Goal: Task Accomplishment & Management: Complete application form

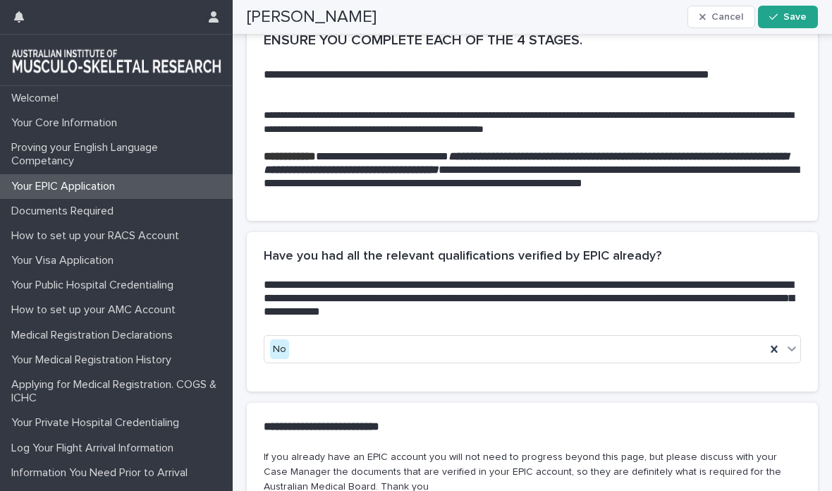
scroll to position [444, 0]
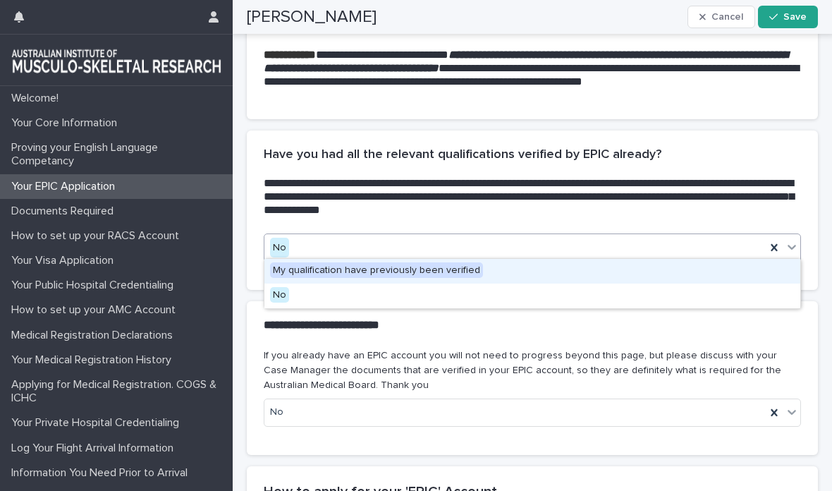
click at [433, 271] on span "My qualification have previously been verified" at bounding box center [376, 270] width 213 height 16
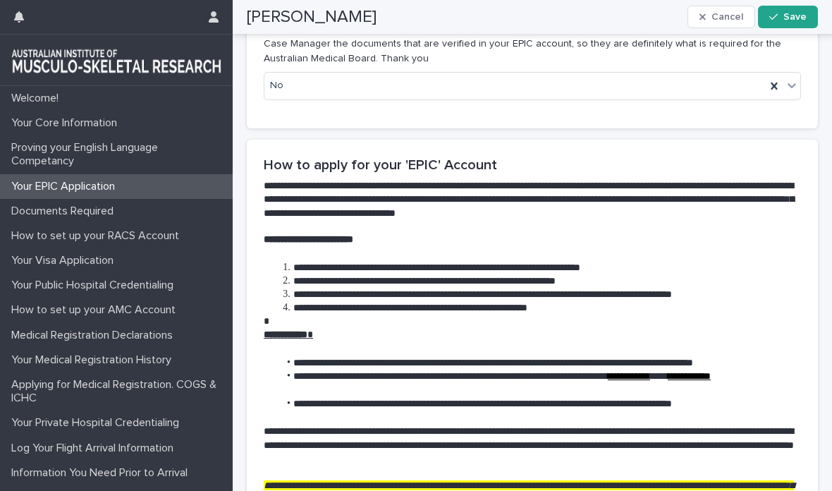
scroll to position [787, 0]
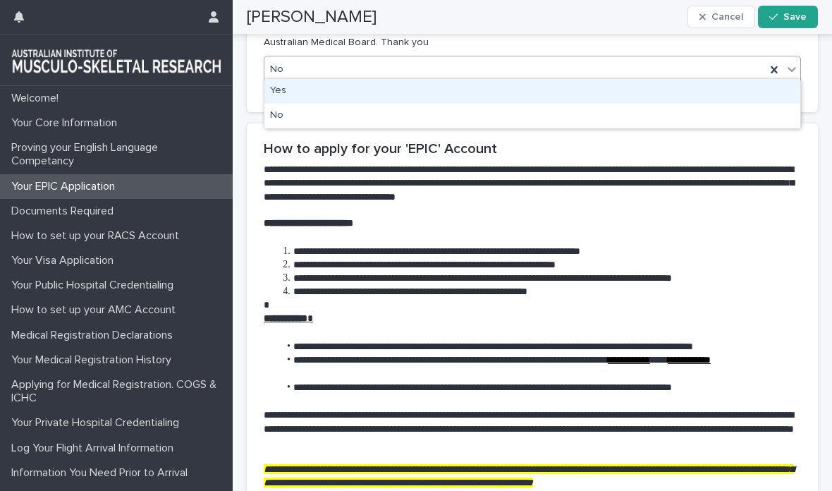
click at [529, 97] on div "Yes" at bounding box center [532, 91] width 536 height 25
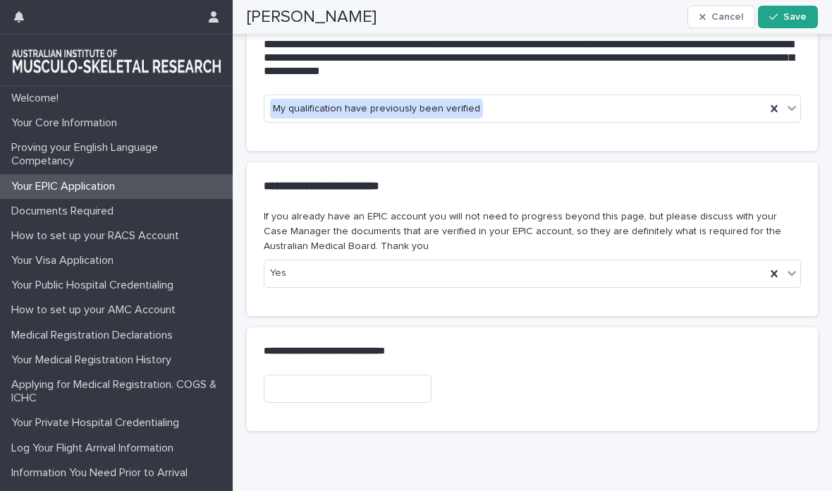
scroll to position [582, 0]
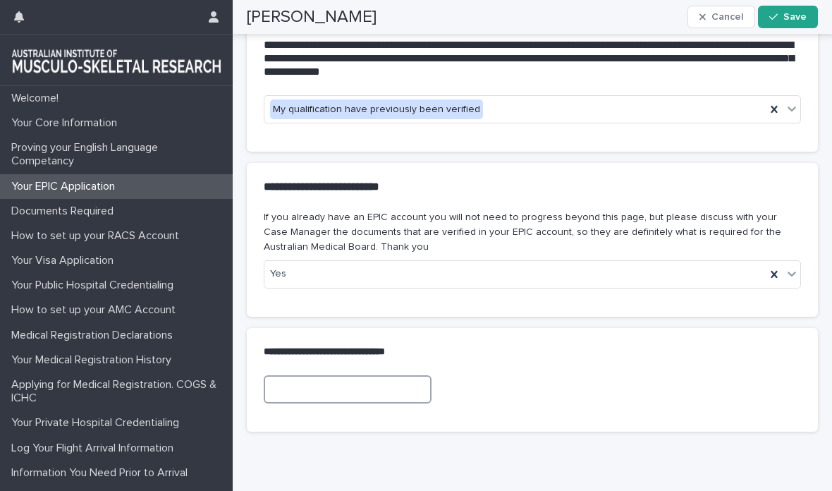
click at [301, 381] on input at bounding box center [348, 389] width 168 height 28
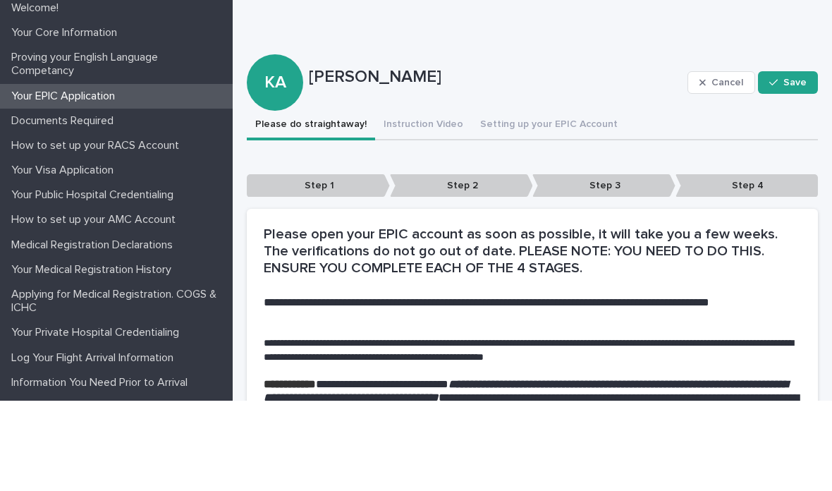
scroll to position [20, 0]
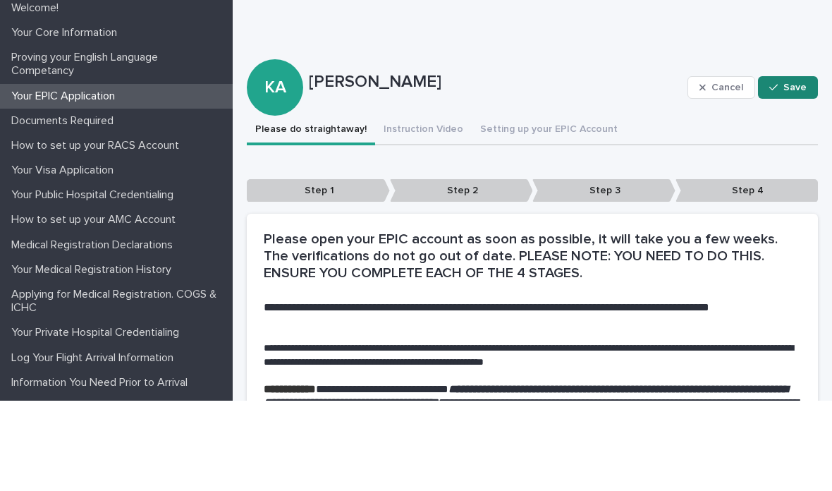
type input "**********"
click at [790, 173] on span "Save" at bounding box center [794, 178] width 23 height 10
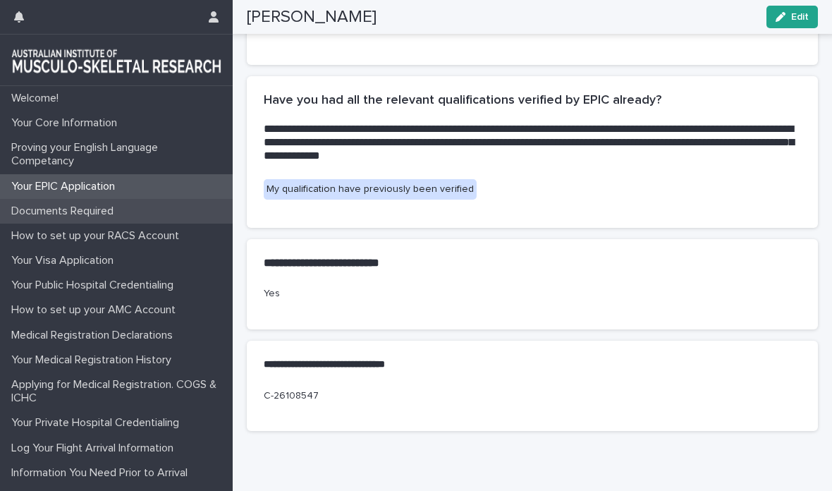
scroll to position [498, 0]
click at [133, 216] on div "Documents Required" at bounding box center [116, 211] width 233 height 25
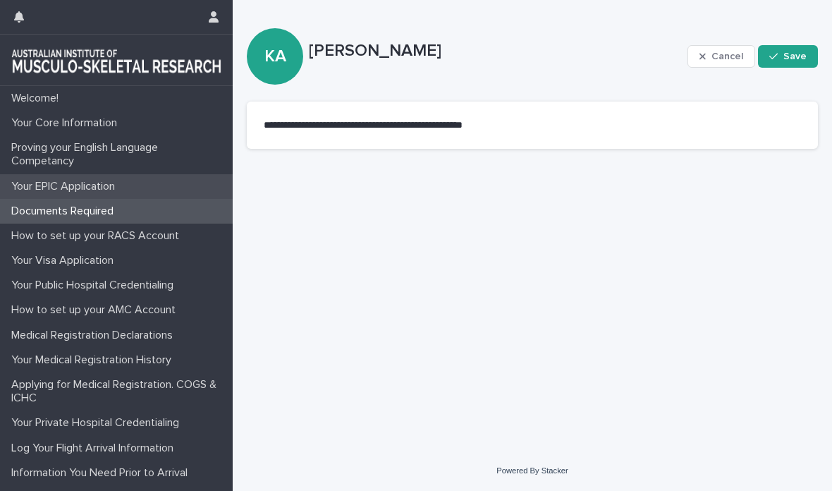
click at [104, 189] on p "Your EPIC Application" at bounding box center [66, 186] width 121 height 13
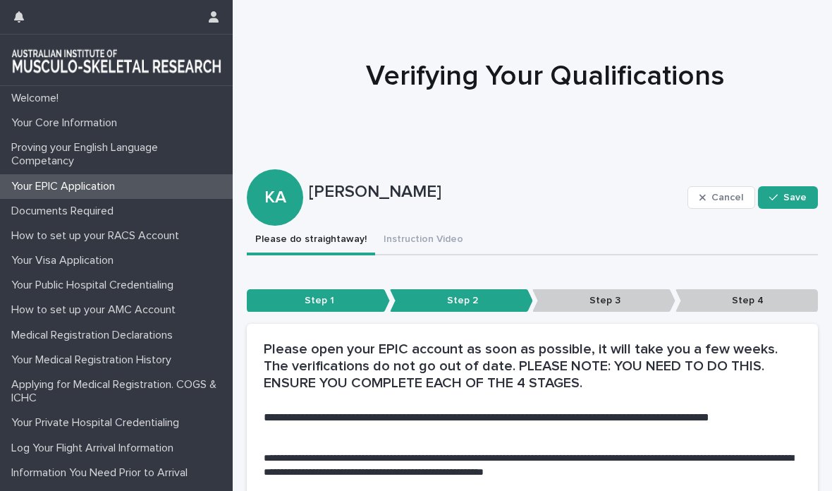
click at [626, 293] on p "Step 3" at bounding box center [603, 300] width 143 height 23
click at [618, 305] on p "Step 3" at bounding box center [603, 300] width 143 height 23
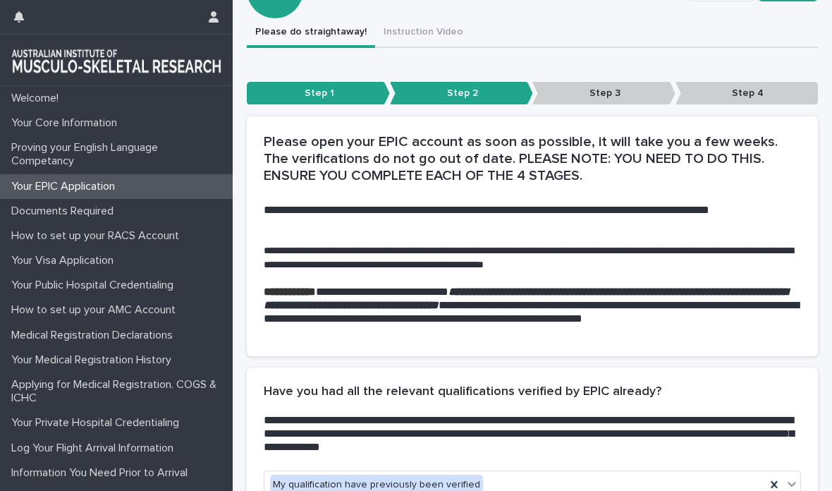
scroll to position [209, 0]
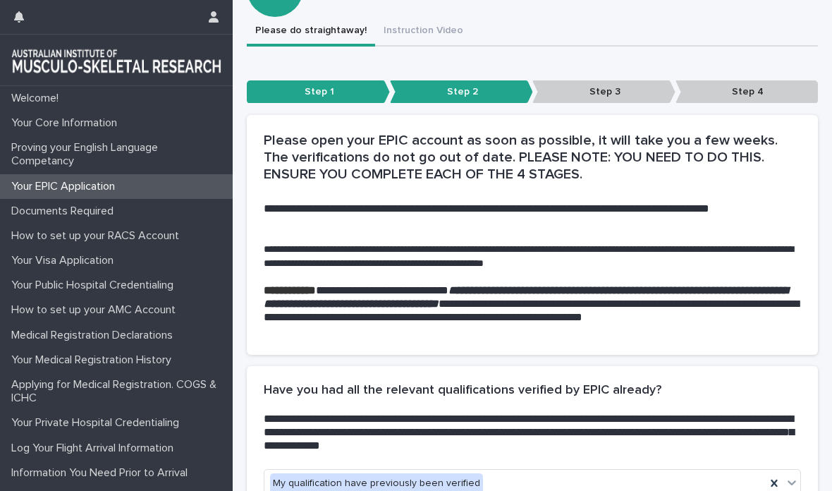
click at [619, 94] on p "Step 3" at bounding box center [603, 91] width 143 height 23
click at [619, 96] on p "Step 3" at bounding box center [603, 91] width 143 height 23
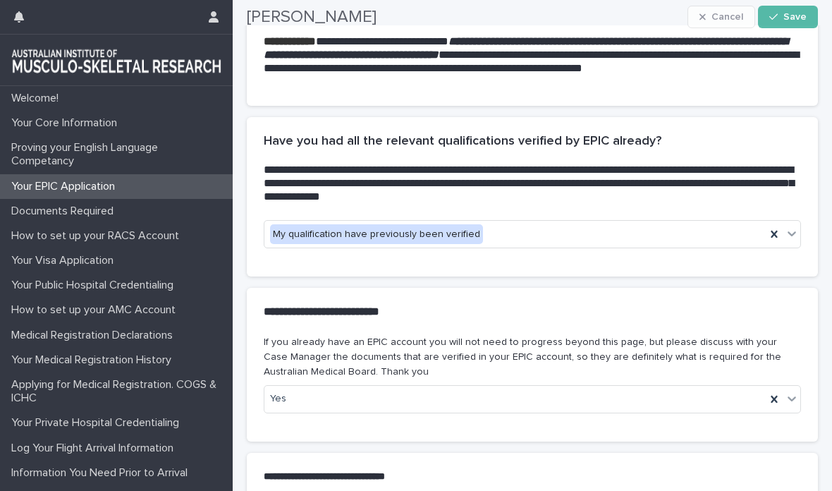
scroll to position [460, 0]
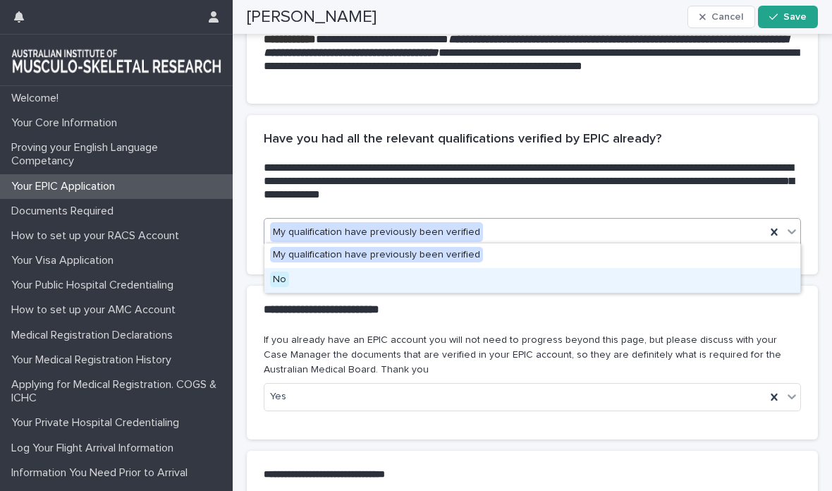
click at [548, 284] on div "No" at bounding box center [532, 280] width 536 height 25
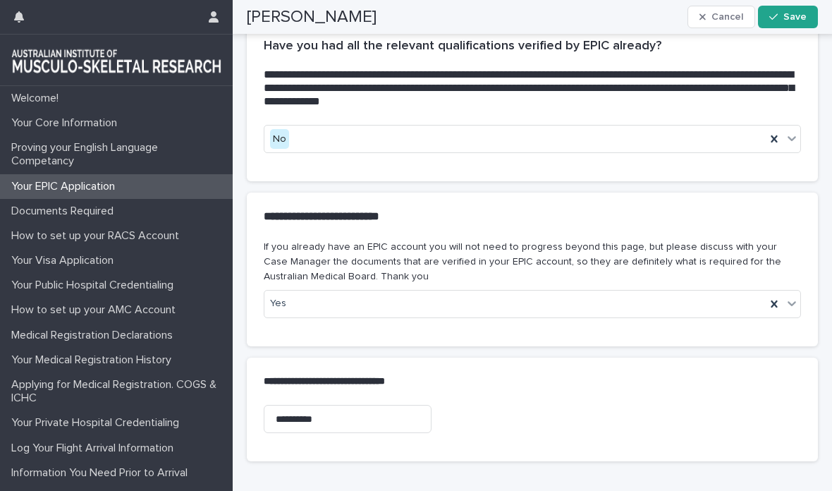
scroll to position [464, 0]
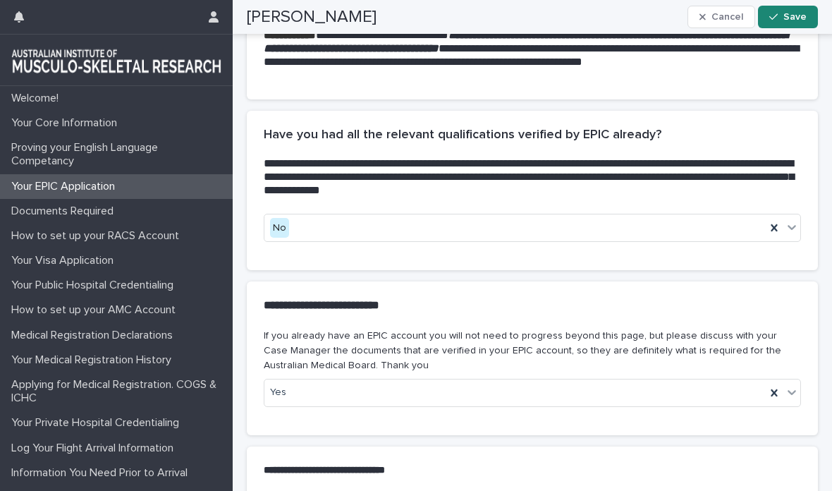
click at [790, 17] on span "Save" at bounding box center [794, 17] width 23 height 10
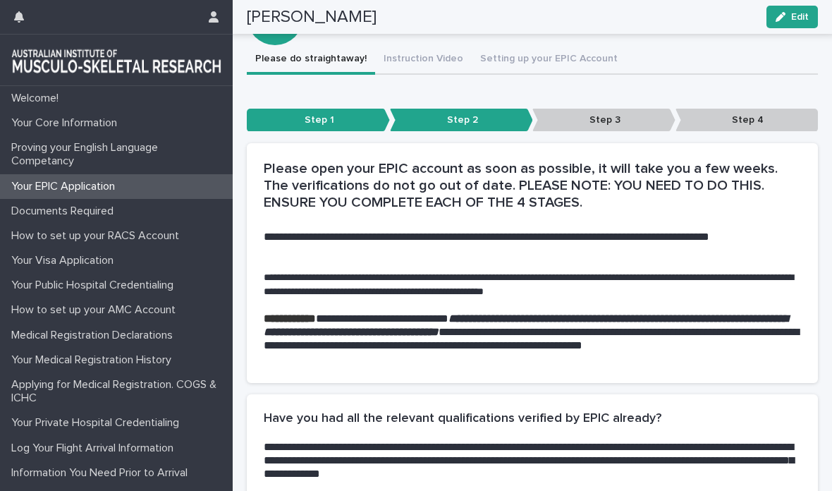
scroll to position [177, 0]
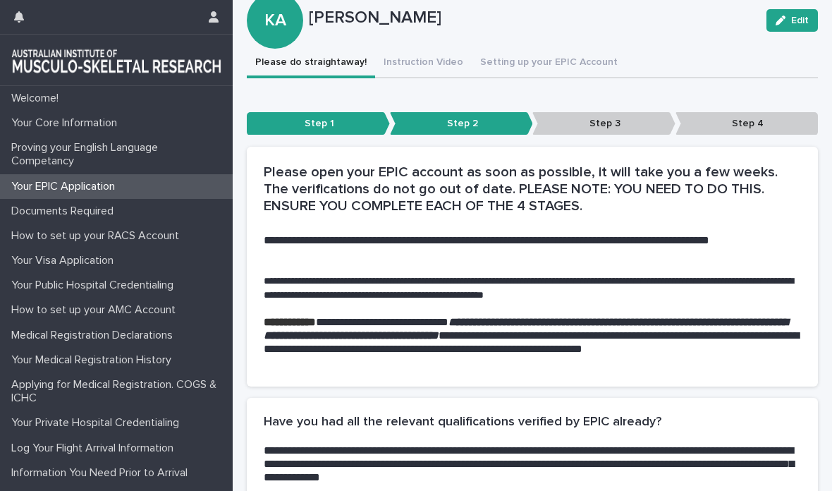
click at [599, 125] on p "Step 3" at bounding box center [603, 123] width 143 height 23
click at [519, 66] on button "Setting up your EPIC Account" at bounding box center [549, 64] width 154 height 30
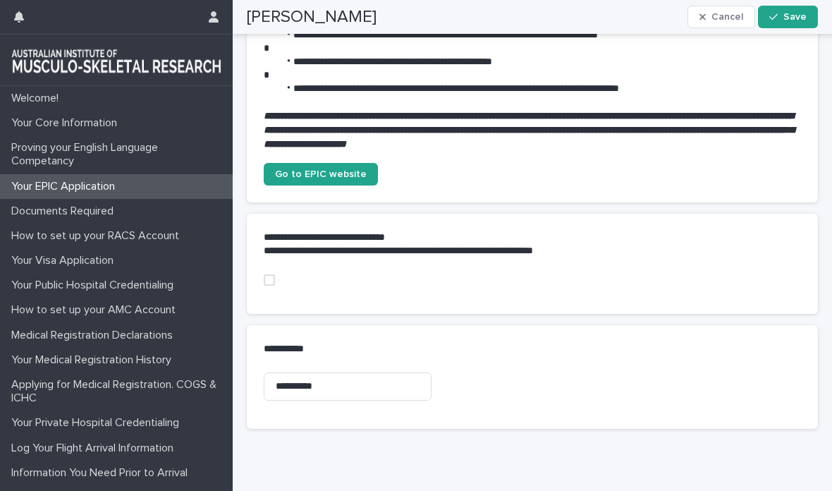
scroll to position [522, 0]
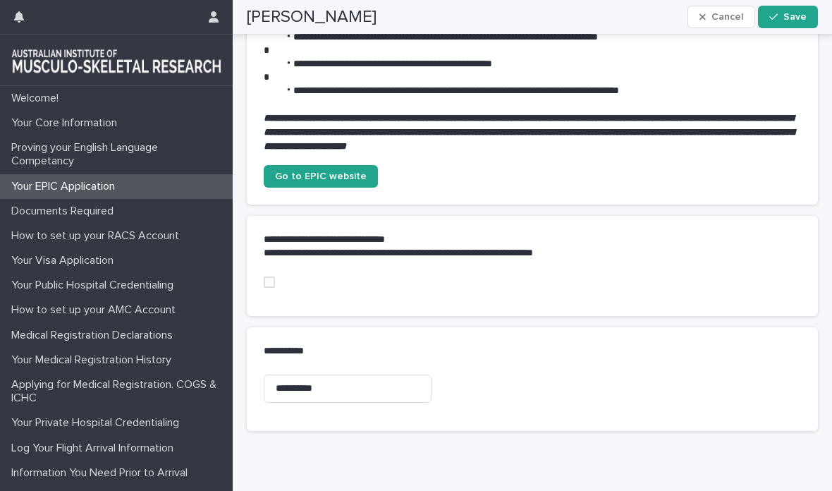
click at [271, 281] on span at bounding box center [269, 281] width 11 height 11
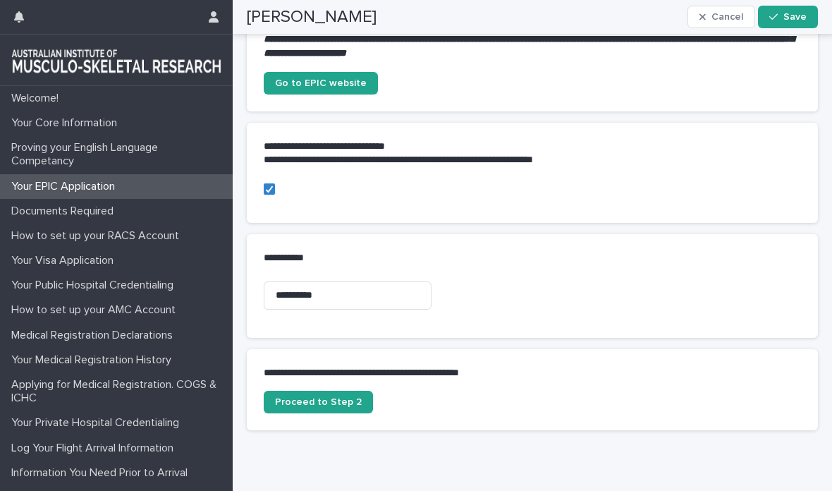
scroll to position [614, 0]
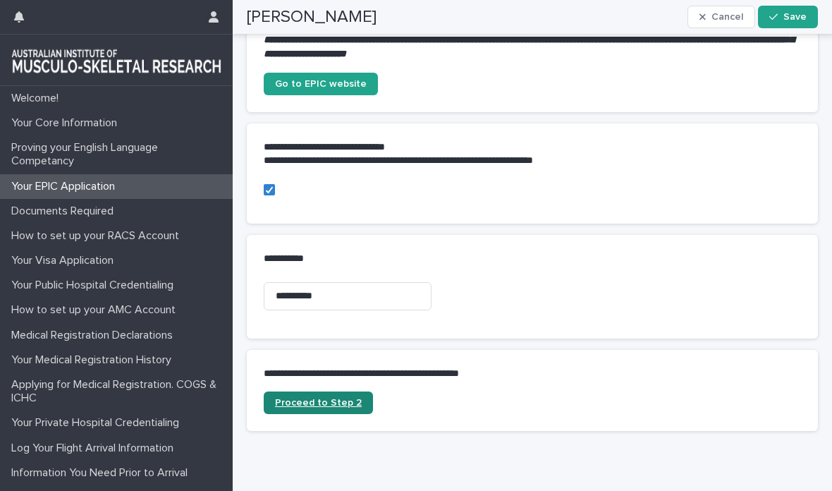
click at [341, 398] on span "Proceed to Step 2" at bounding box center [318, 403] width 87 height 10
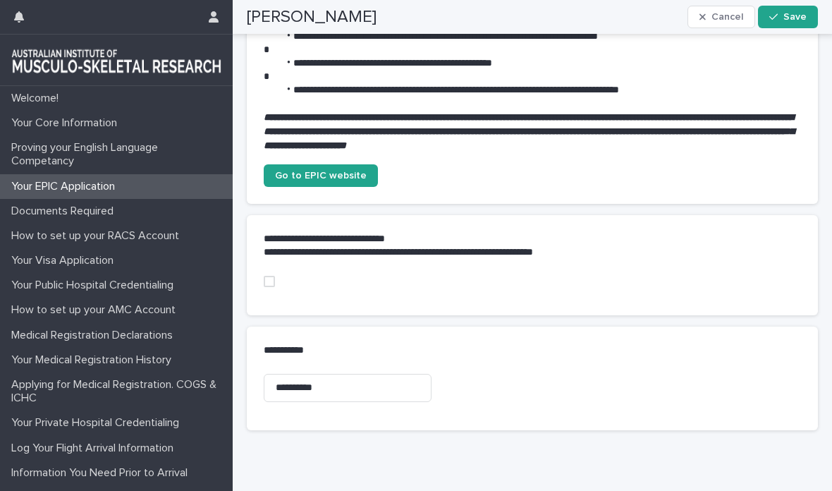
scroll to position [522, 0]
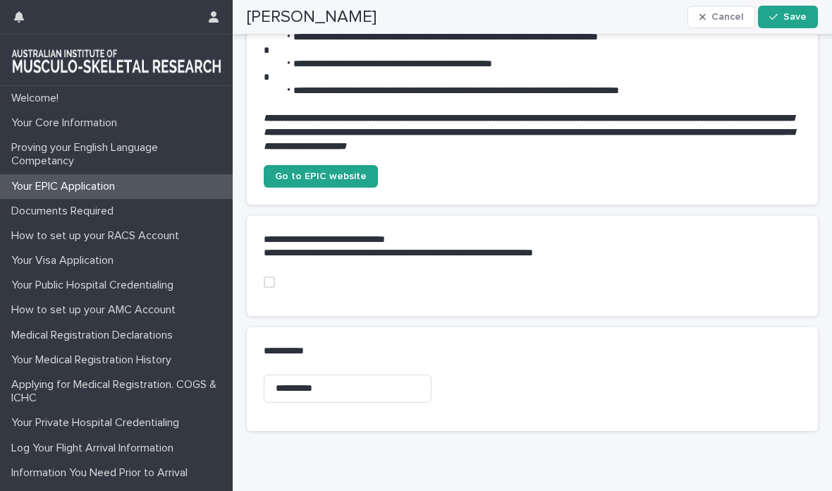
click at [266, 282] on span at bounding box center [269, 281] width 11 height 11
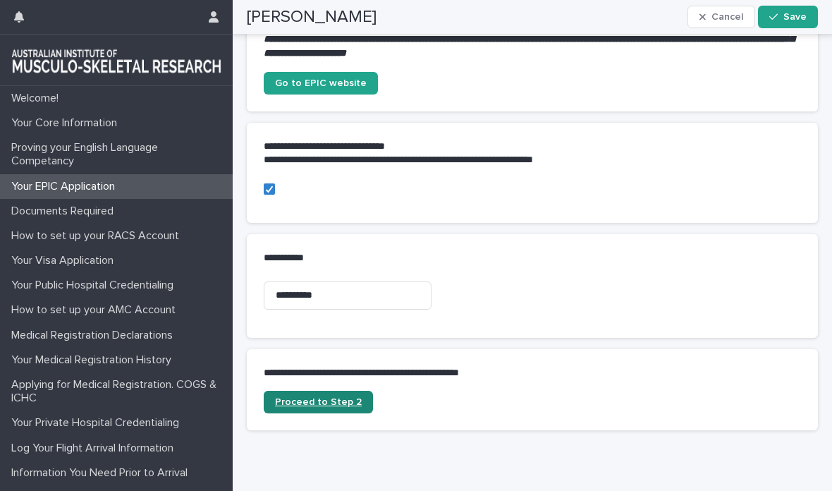
scroll to position [614, 0]
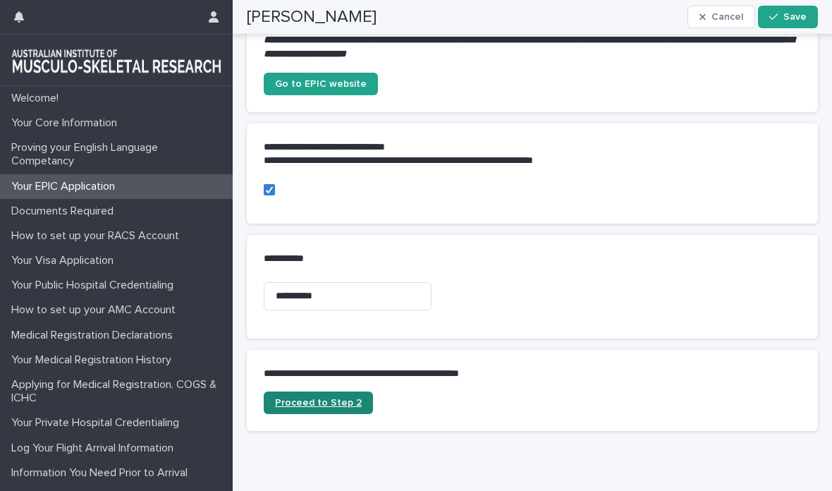
click at [338, 408] on link "Proceed to Step 2" at bounding box center [318, 402] width 109 height 23
